Goal: Check status: Check status

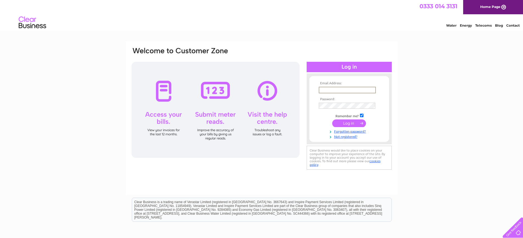
click at [348, 88] on input "text" at bounding box center [347, 90] width 57 height 7
type input "chayhoe@buryfabrications.co.uk"
click at [345, 123] on input "submit" at bounding box center [349, 123] width 34 height 8
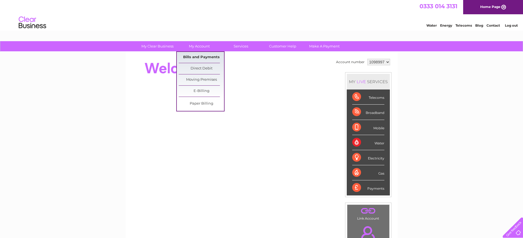
click at [192, 56] on link "Bills and Payments" at bounding box center [201, 57] width 45 height 11
